Goal: Information Seeking & Learning: Find specific fact

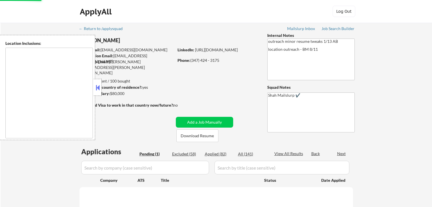
scroll to position [28, 0]
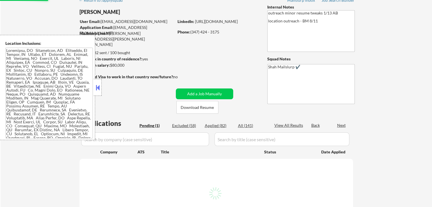
select select ""pending""
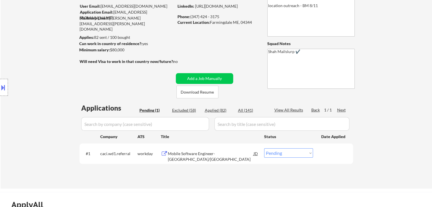
scroll to position [57, 0]
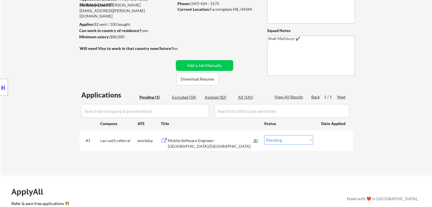
click at [189, 141] on div "Mobile Software Engineer- [GEOGRAPHIC_DATA]/[GEOGRAPHIC_DATA]" at bounding box center [211, 143] width 86 height 11
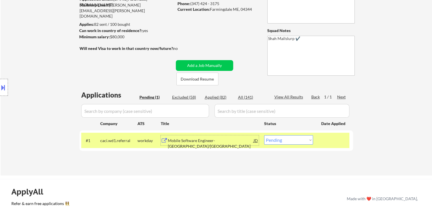
scroll to position [0, 0]
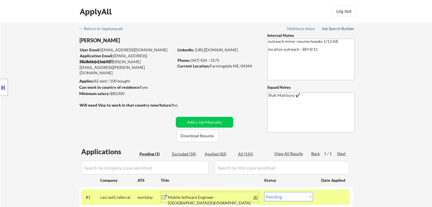
click at [338, 29] on div "Job Search Builder" at bounding box center [338, 29] width 33 height 4
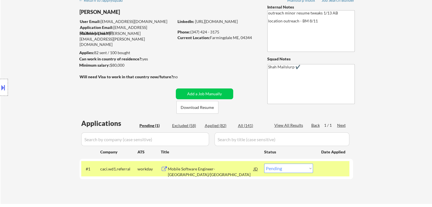
click at [41, 58] on div "Location Inclusions:" at bounding box center [51, 87] width 102 height 105
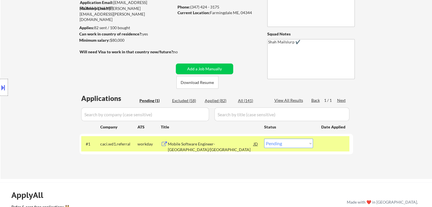
scroll to position [28, 0]
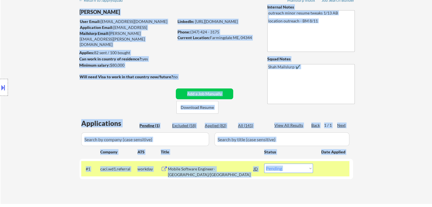
drag, startPoint x: 195, startPoint y: 82, endPoint x: 83, endPoint y: 71, distance: 112.1
click at [83, 71] on body "← Return to /applysquad Mailslurp Inbox Job Search Builder [PERSON_NAME] User E…" at bounding box center [216, 75] width 432 height 207
click at [53, 74] on div "Location Inclusions:" at bounding box center [51, 87] width 102 height 105
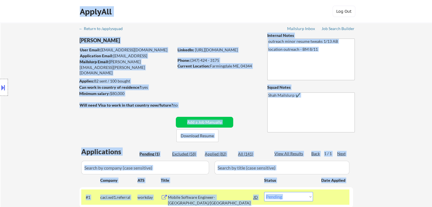
scroll to position [0, 0]
click at [169, 79] on div "Applies: 82 sent / 100 bought" at bounding box center [126, 81] width 95 height 6
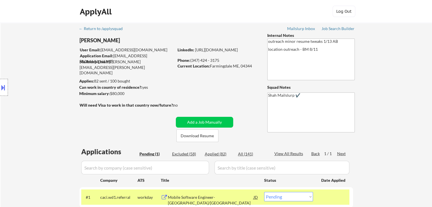
click at [391, 111] on div "← Return to /applysquad Mailslurp Inbox Job Search Builder [PERSON_NAME] User E…" at bounding box center [216, 128] width 431 height 210
click at [396, 114] on div "← Return to /applysquad Mailslurp Inbox Job Search Builder [PERSON_NAME] User E…" at bounding box center [216, 128] width 431 height 210
click at [396, 89] on div "← Return to /applysquad Mailslurp Inbox Job Search Builder [PERSON_NAME] User E…" at bounding box center [216, 128] width 431 height 210
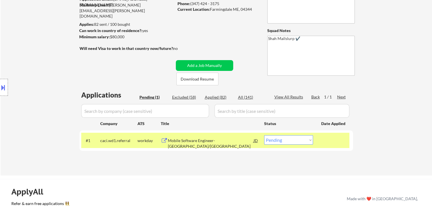
drag, startPoint x: 60, startPoint y: 50, endPoint x: 58, endPoint y: 54, distance: 4.6
click at [60, 50] on div "Location Inclusions:" at bounding box center [51, 87] width 102 height 105
drag, startPoint x: 57, startPoint y: 51, endPoint x: 244, endPoint y: 15, distance: 191.2
click at [60, 51] on div "Location Inclusions:" at bounding box center [51, 87] width 102 height 105
click at [125, 65] on div "← Return to /applysquad Mailslurp Inbox Job Search Builder [PERSON_NAME] User E…" at bounding box center [216, 68] width 283 height 205
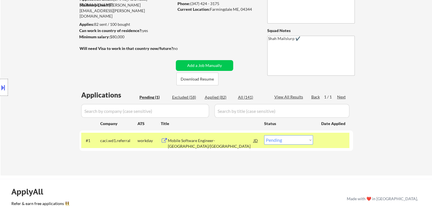
click at [54, 68] on div "Location Inclusions:" at bounding box center [51, 87] width 102 height 105
click at [53, 68] on div "Location Inclusions:" at bounding box center [51, 87] width 102 height 105
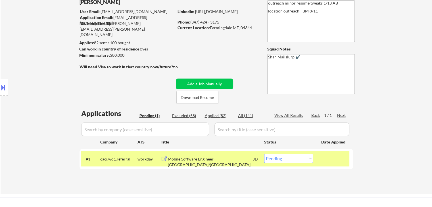
scroll to position [0, 0]
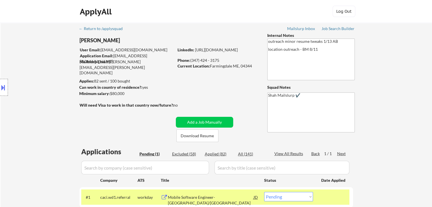
drag, startPoint x: 133, startPoint y: 94, endPoint x: 108, endPoint y: 95, distance: 24.2
click at [108, 95] on div "Minimum salary: $80,000" at bounding box center [126, 94] width 95 height 6
click at [159, 96] on div "Minimum salary: $80,000" at bounding box center [126, 94] width 95 height 6
click at [44, 91] on div "Location Inclusions:" at bounding box center [51, 87] width 102 height 105
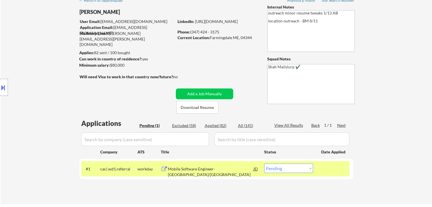
click at [39, 91] on div "Location Inclusions:" at bounding box center [51, 87] width 102 height 105
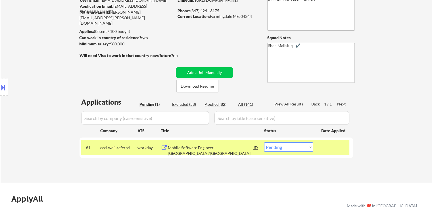
scroll to position [85, 0]
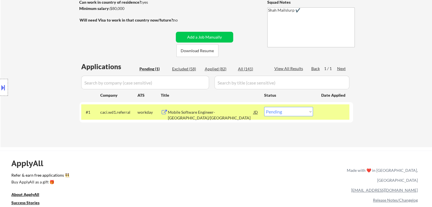
click at [41, 89] on div "Location Inclusions:" at bounding box center [51, 87] width 102 height 105
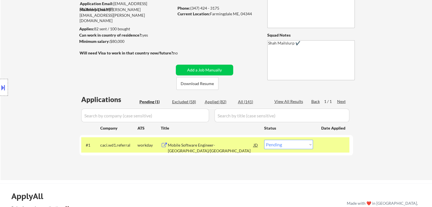
scroll to position [28, 0]
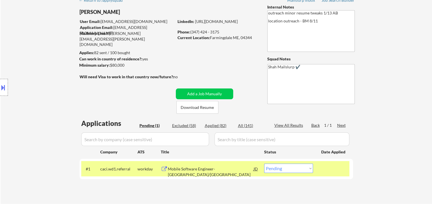
click at [40, 90] on div "Location Inclusions:" at bounding box center [51, 87] width 102 height 105
click at [39, 91] on div "Location Inclusions:" at bounding box center [51, 87] width 102 height 105
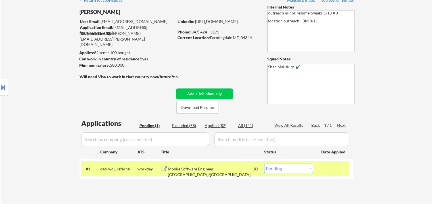
click at [39, 91] on div "Location Inclusions:" at bounding box center [51, 87] width 102 height 105
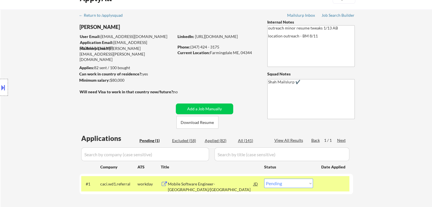
scroll to position [0, 0]
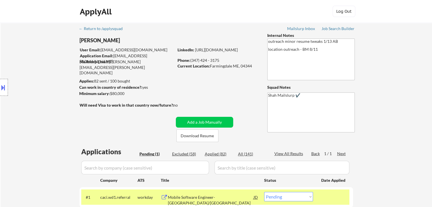
click at [39, 89] on div "Location Inclusions:" at bounding box center [51, 87] width 102 height 105
click at [39, 88] on div "Location Inclusions:" at bounding box center [51, 87] width 102 height 105
click at [40, 88] on div "Location Inclusions:" at bounding box center [51, 87] width 102 height 105
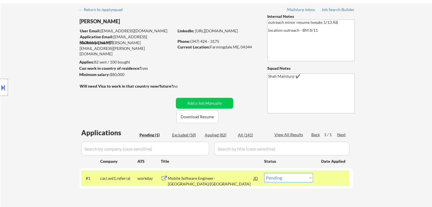
scroll to position [28, 0]
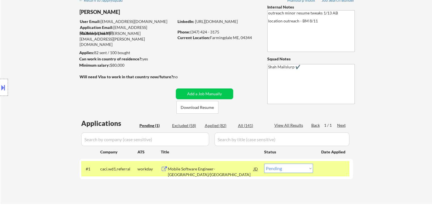
click at [44, 86] on div "Location Inclusions:" at bounding box center [51, 87] width 102 height 105
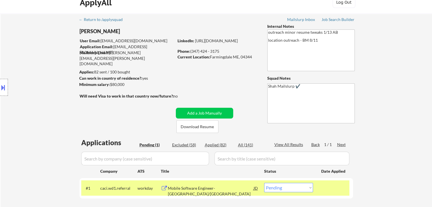
scroll to position [0, 0]
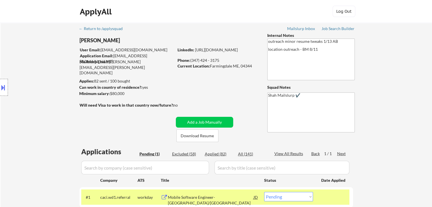
click at [45, 86] on div "Location Inclusions:" at bounding box center [51, 87] width 102 height 105
click at [49, 85] on div "Location Inclusions:" at bounding box center [51, 87] width 102 height 105
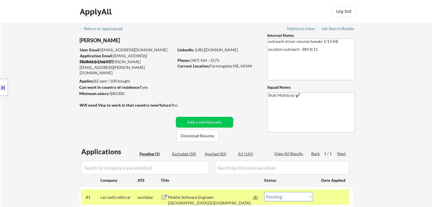
click at [49, 85] on div "Location Inclusions:" at bounding box center [51, 87] width 102 height 105
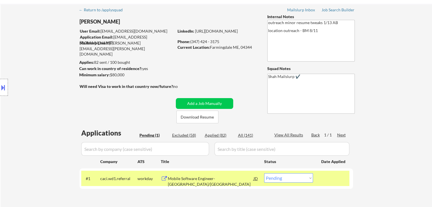
scroll to position [28, 0]
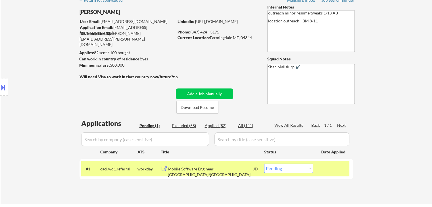
click at [49, 85] on div "Location Inclusions:" at bounding box center [51, 87] width 102 height 105
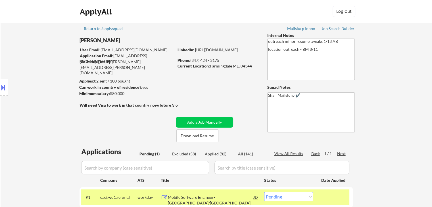
click at [49, 85] on div "Location Inclusions:" at bounding box center [51, 87] width 102 height 105
click at [50, 85] on div "Location Inclusions:" at bounding box center [51, 87] width 102 height 105
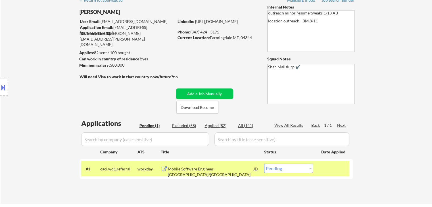
click at [52, 85] on div "Location Inclusions:" at bounding box center [51, 87] width 102 height 105
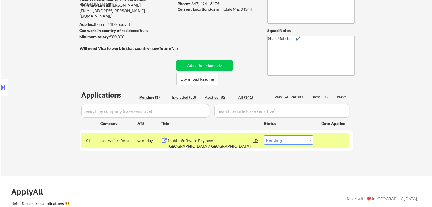
click at [52, 85] on div "Location Inclusions:" at bounding box center [51, 87] width 102 height 105
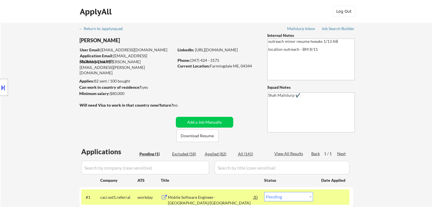
click at [52, 85] on div "Location Inclusions:" at bounding box center [51, 87] width 102 height 105
click at [372, 91] on div "← Return to /applysquad Mailslurp Inbox Job Search Builder [PERSON_NAME] User E…" at bounding box center [216, 128] width 431 height 210
click at [235, 88] on div "← Return to /applysquad Mailslurp Inbox Job Search Builder [PERSON_NAME] User E…" at bounding box center [216, 125] width 283 height 205
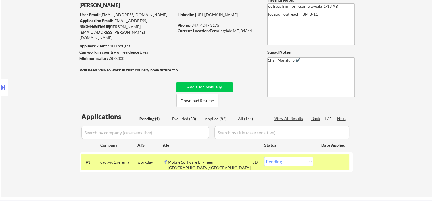
scroll to position [57, 0]
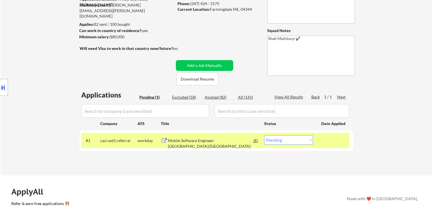
click at [121, 68] on div "← Return to /applysquad Mailslurp Inbox Job Search Builder [PERSON_NAME] User E…" at bounding box center [216, 68] width 283 height 205
click at [135, 60] on div "← Return to /applysquad Mailslurp Inbox Job Search Builder [PERSON_NAME] User E…" at bounding box center [216, 68] width 283 height 205
click at [130, 66] on div "← Return to /applysquad Mailslurp Inbox Job Search Builder [PERSON_NAME] User E…" at bounding box center [216, 68] width 283 height 205
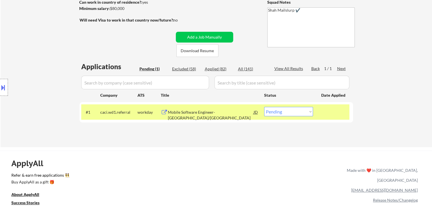
click at [39, 48] on div "Location Inclusions:" at bounding box center [51, 87] width 102 height 105
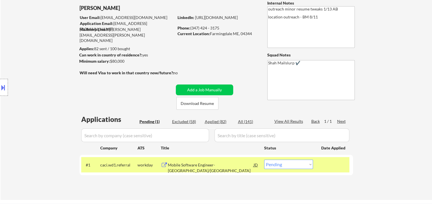
scroll to position [0, 0]
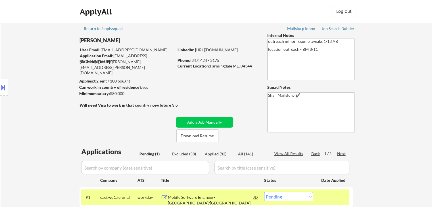
drag, startPoint x: 138, startPoint y: 79, endPoint x: 70, endPoint y: 88, distance: 68.8
click at [74, 88] on body "← Return to /applysquad Mailslurp Inbox Job Search Builder [PERSON_NAME] User E…" at bounding box center [216, 103] width 432 height 207
click at [66, 85] on div "Location Inclusions:" at bounding box center [51, 87] width 102 height 105
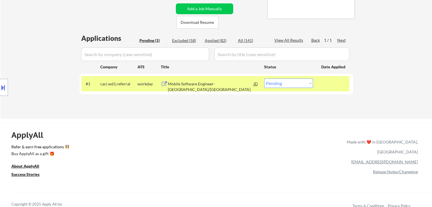
click at [65, 83] on div "Location Inclusions:" at bounding box center [51, 87] width 102 height 105
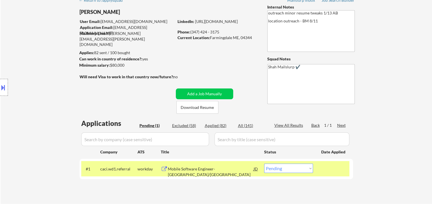
click at [65, 82] on div "Location Inclusions:" at bounding box center [51, 87] width 102 height 105
click at [64, 83] on div "Location Inclusions:" at bounding box center [51, 87] width 102 height 105
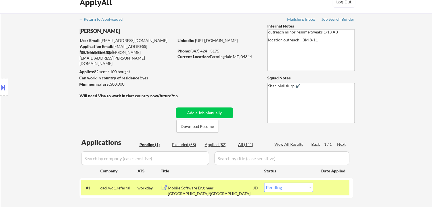
scroll to position [0, 0]
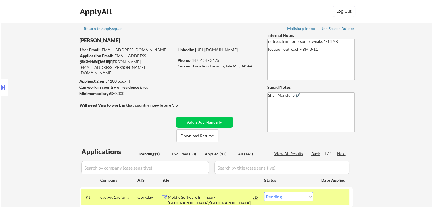
click at [59, 72] on div "Location Inclusions:" at bounding box center [51, 87] width 102 height 105
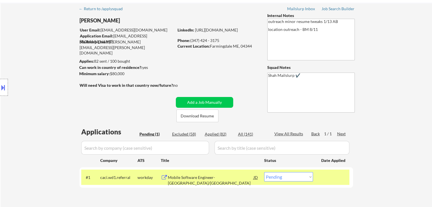
scroll to position [28, 0]
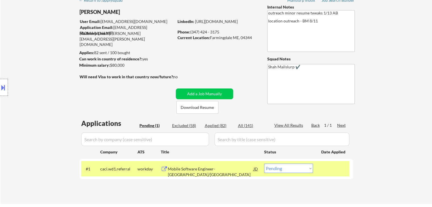
click at [56, 73] on div "Location Inclusions:" at bounding box center [51, 87] width 102 height 105
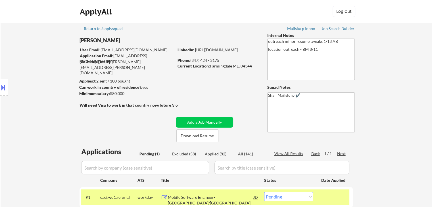
click at [56, 71] on div "Location Inclusions:" at bounding box center [51, 87] width 102 height 105
drag, startPoint x: 153, startPoint y: 62, endPoint x: 108, endPoint y: 63, distance: 45.5
click at [108, 63] on div "Mailslurp Email: [PERSON_NAME][EMAIL_ADDRESS][PERSON_NAME][DOMAIN_NAME]" at bounding box center [127, 67] width 94 height 17
click at [239, 87] on div "← Return to /applysquad Mailslurp Inbox Job Search Builder [PERSON_NAME] User E…" at bounding box center [216, 125] width 283 height 205
click at [35, 76] on div "Location Inclusions:" at bounding box center [51, 87] width 102 height 105
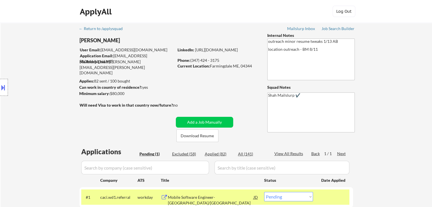
click at [35, 76] on div "Location Inclusions:" at bounding box center [51, 87] width 102 height 105
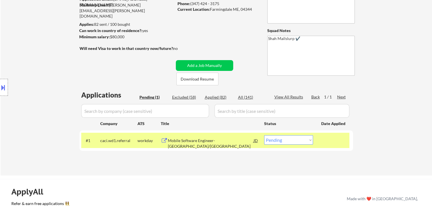
click at [35, 78] on div "Location Inclusions:" at bounding box center [51, 87] width 102 height 105
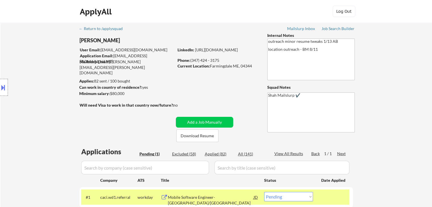
click at [35, 78] on div "Location Inclusions:" at bounding box center [51, 87] width 102 height 105
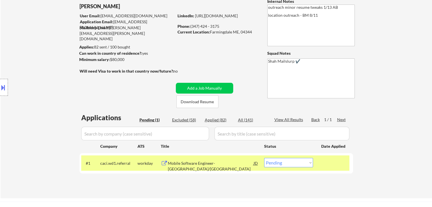
scroll to position [57, 0]
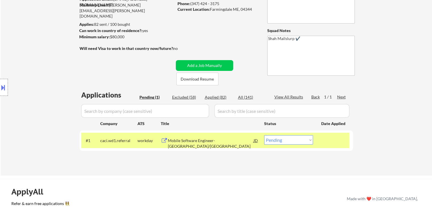
click at [37, 71] on div "Location Inclusions:" at bounding box center [51, 87] width 102 height 105
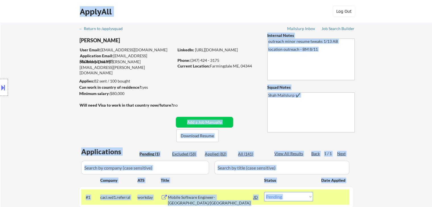
drag, startPoint x: 178, startPoint y: 107, endPoint x: 75, endPoint y: 101, distance: 103.3
click at [77, 101] on body "← Return to /applysquad Mailslurp Inbox Job Search Builder [PERSON_NAME] User E…" at bounding box center [216, 103] width 432 height 207
click at [73, 100] on div "Location Inclusions:" at bounding box center [51, 87] width 102 height 105
click at [57, 89] on div "Location Inclusions:" at bounding box center [51, 87] width 102 height 105
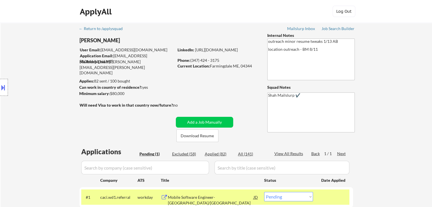
click at [57, 89] on div "Location Inclusions:" at bounding box center [51, 87] width 102 height 105
click at [55, 82] on div "Location Inclusions:" at bounding box center [51, 87] width 102 height 105
click at [54, 82] on div "Location Inclusions:" at bounding box center [51, 87] width 102 height 105
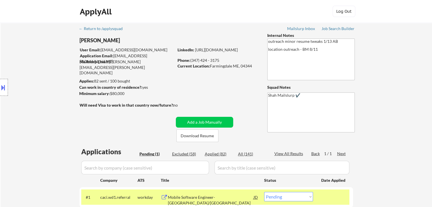
click at [54, 82] on div "Location Inclusions:" at bounding box center [51, 87] width 102 height 105
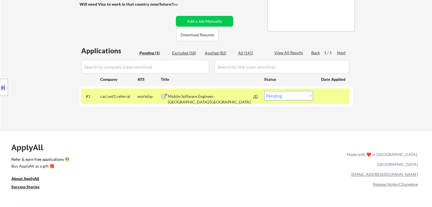
scroll to position [114, 0]
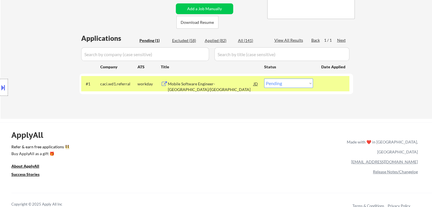
click at [50, 74] on div "Location Inclusions:" at bounding box center [51, 87] width 102 height 105
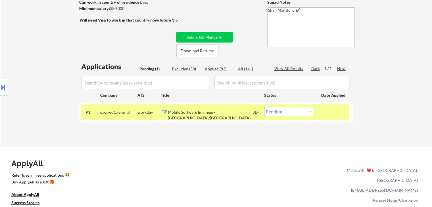
click at [50, 74] on div "Location Inclusions:" at bounding box center [51, 87] width 102 height 105
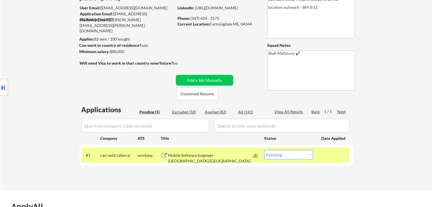
scroll to position [0, 0]
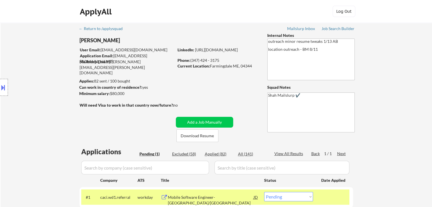
click at [51, 75] on div "Location Inclusions:" at bounding box center [51, 87] width 102 height 105
drag, startPoint x: 125, startPoint y: 93, endPoint x: 98, endPoint y: 91, distance: 27.3
click at [109, 92] on div "Minimum salary: $80,000" at bounding box center [126, 94] width 95 height 6
click at [59, 76] on div "Location Inclusions:" at bounding box center [51, 87] width 102 height 105
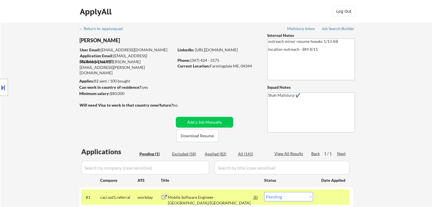
click at [52, 77] on div "Location Inclusions:" at bounding box center [51, 87] width 102 height 105
click at [53, 79] on div "Location Inclusions:" at bounding box center [51, 87] width 102 height 105
click at [54, 77] on div "Location Inclusions:" at bounding box center [51, 87] width 102 height 105
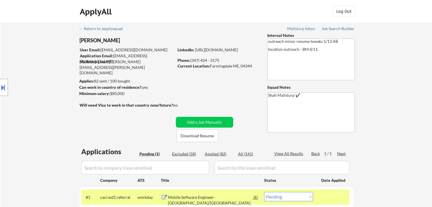
click at [54, 80] on div "Location Inclusions:" at bounding box center [51, 87] width 102 height 105
click at [55, 81] on div "Location Inclusions:" at bounding box center [51, 87] width 102 height 105
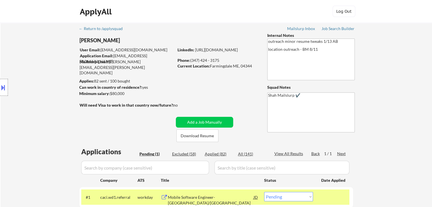
click at [68, 101] on div "Location Inclusions:" at bounding box center [51, 87] width 102 height 105
click at [42, 87] on div "Location Inclusions:" at bounding box center [51, 87] width 102 height 105
click at [38, 85] on div "Location Inclusions:" at bounding box center [51, 87] width 102 height 105
click at [36, 83] on div "Location Inclusions:" at bounding box center [51, 87] width 102 height 105
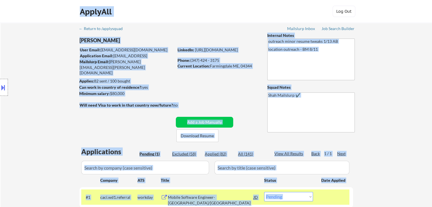
drag, startPoint x: 95, startPoint y: 80, endPoint x: 149, endPoint y: 79, distance: 54.0
click at [128, 77] on body "← Return to /applysquad Mailslurp Inbox Job Search Builder [PERSON_NAME] User E…" at bounding box center [216, 103] width 432 height 207
click at [151, 79] on div "Applies: 82 sent / 100 bought" at bounding box center [126, 81] width 95 height 6
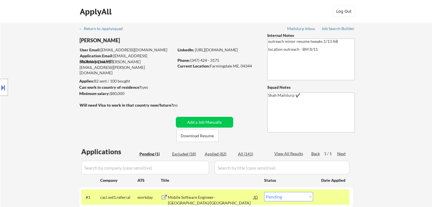
click at [48, 117] on div "Location Inclusions:" at bounding box center [51, 87] width 102 height 105
click at [47, 118] on div "Location Inclusions:" at bounding box center [51, 87] width 102 height 105
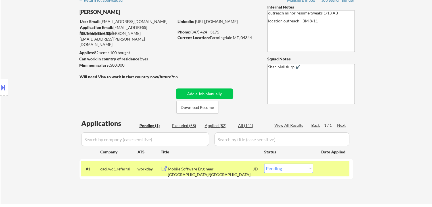
click at [45, 118] on div "Location Inclusions:" at bounding box center [51, 87] width 102 height 105
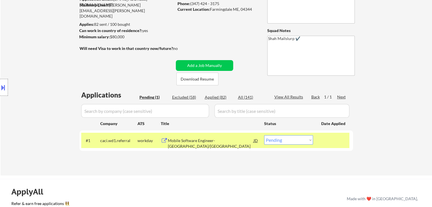
click at [45, 118] on div "Location Inclusions:" at bounding box center [51, 87] width 102 height 105
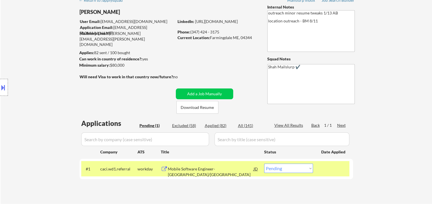
click at [43, 118] on div "Location Inclusions:" at bounding box center [51, 87] width 102 height 105
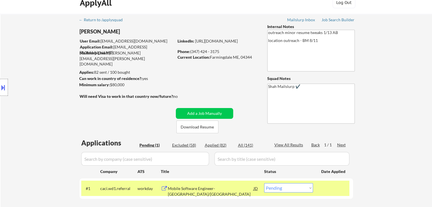
scroll to position [0, 0]
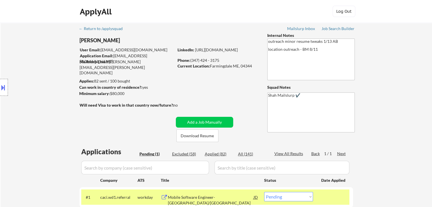
click at [47, 103] on div "Location Inclusions:" at bounding box center [51, 87] width 102 height 105
click at [46, 103] on div "Location Inclusions:" at bounding box center [51, 87] width 102 height 105
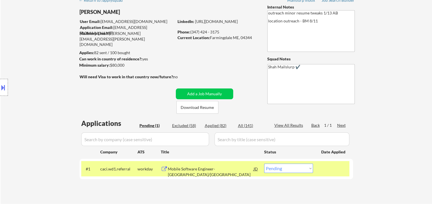
click at [50, 106] on div "Location Inclusions:" at bounding box center [51, 87] width 102 height 105
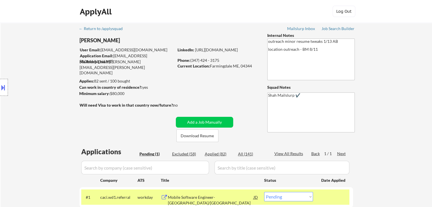
click at [146, 71] on div "← Return to /applysquad Mailslurp Inbox Job Search Builder [PERSON_NAME] User E…" at bounding box center [216, 125] width 283 height 205
click at [60, 83] on div "Location Inclusions:" at bounding box center [51, 87] width 102 height 105
click at [375, 71] on div "← Return to /applysquad Mailslurp Inbox Job Search Builder [PERSON_NAME] User E…" at bounding box center [216, 128] width 431 height 210
click at [400, 63] on div "← Return to /applysquad Mailslurp Inbox Job Search Builder [PERSON_NAME] User E…" at bounding box center [216, 128] width 431 height 210
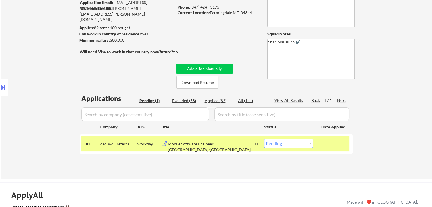
scroll to position [57, 0]
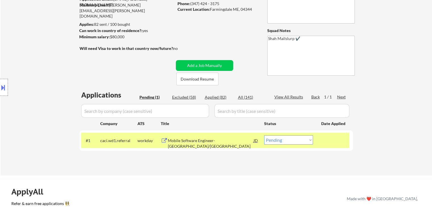
click at [398, 64] on div "← Return to /applysquad Mailslurp Inbox Job Search Builder [PERSON_NAME] User E…" at bounding box center [216, 71] width 431 height 210
click at [394, 63] on div "← Return to /applysquad Mailslurp Inbox Job Search Builder [PERSON_NAME] User E…" at bounding box center [216, 71] width 431 height 210
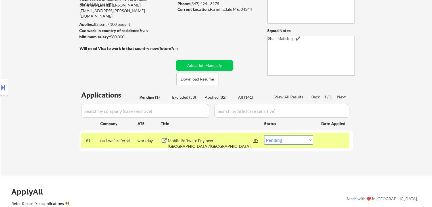
click at [22, 76] on div "Location Inclusions:" at bounding box center [51, 87] width 102 height 105
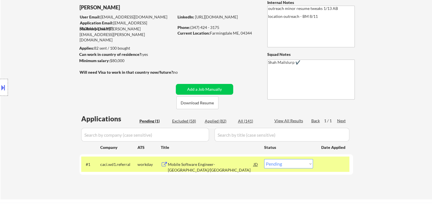
scroll to position [0, 0]
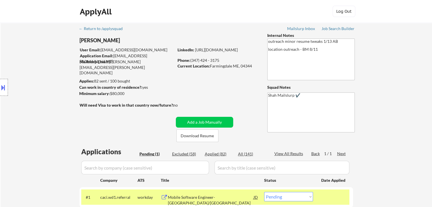
click at [47, 68] on div "Location Inclusions:" at bounding box center [51, 87] width 102 height 105
click at [47, 67] on div "Location Inclusions:" at bounding box center [51, 87] width 102 height 105
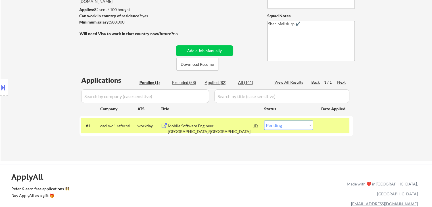
scroll to position [85, 0]
